Goal: Task Accomplishment & Management: Manage account settings

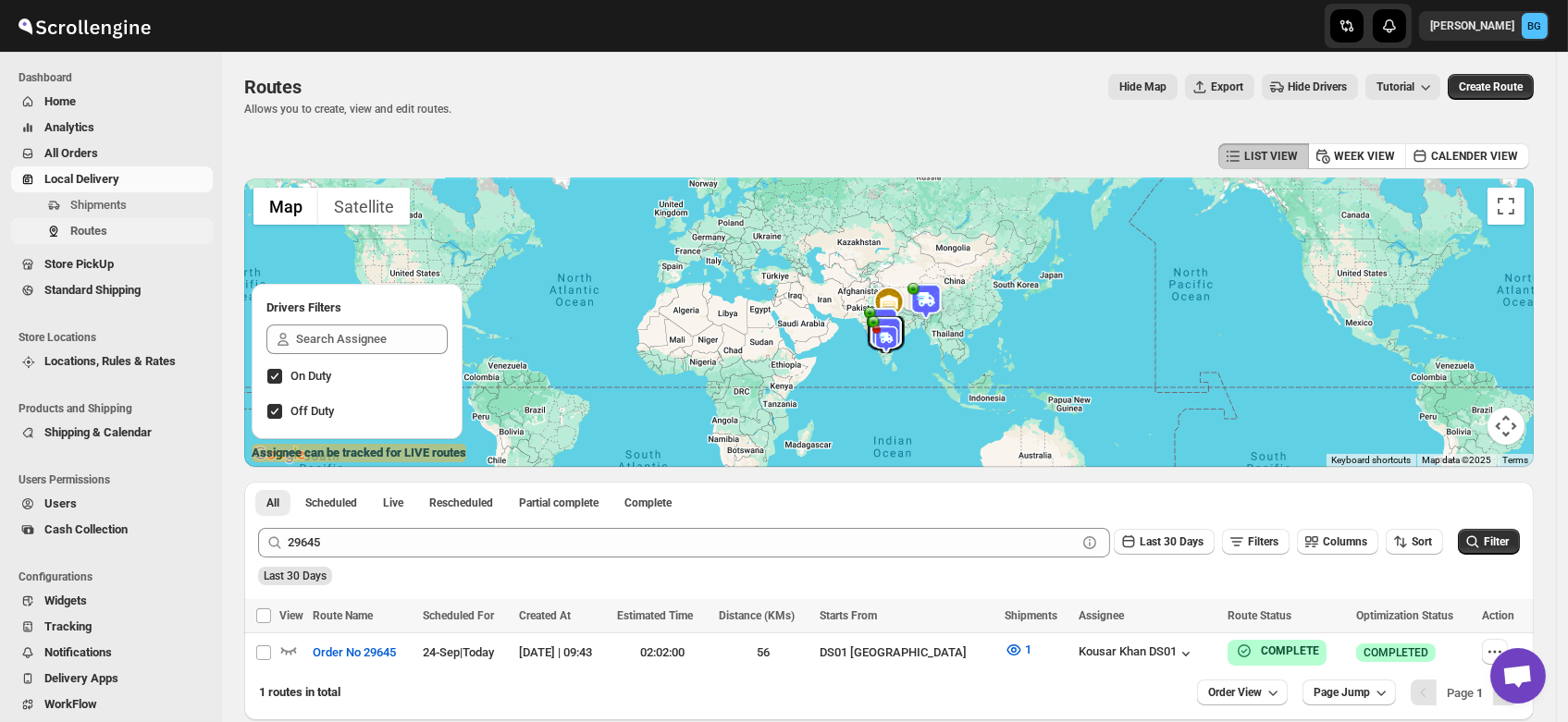
click at [90, 230] on span "Routes" at bounding box center [88, 230] width 37 height 14
click at [92, 234] on span "Routes" at bounding box center [88, 230] width 37 height 14
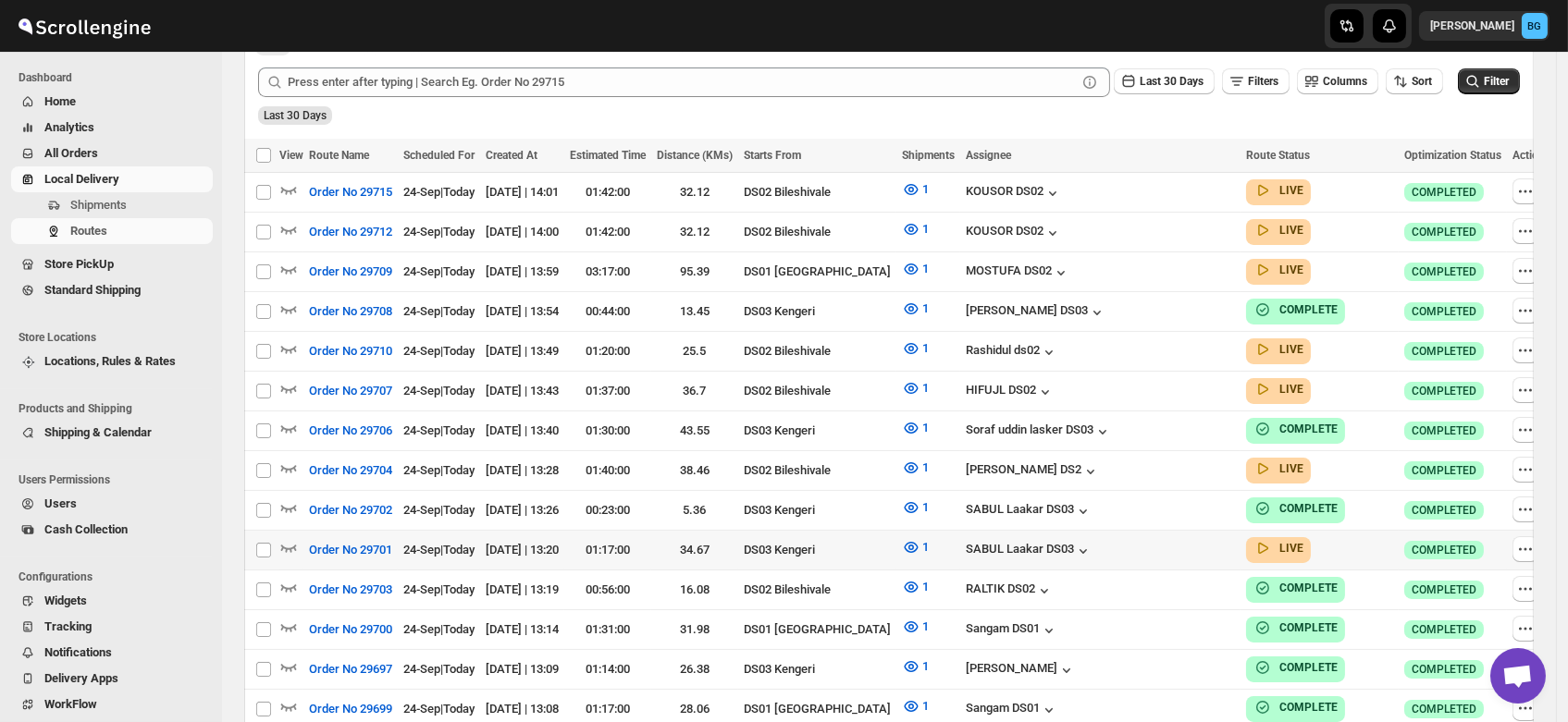
scroll to position [449, 0]
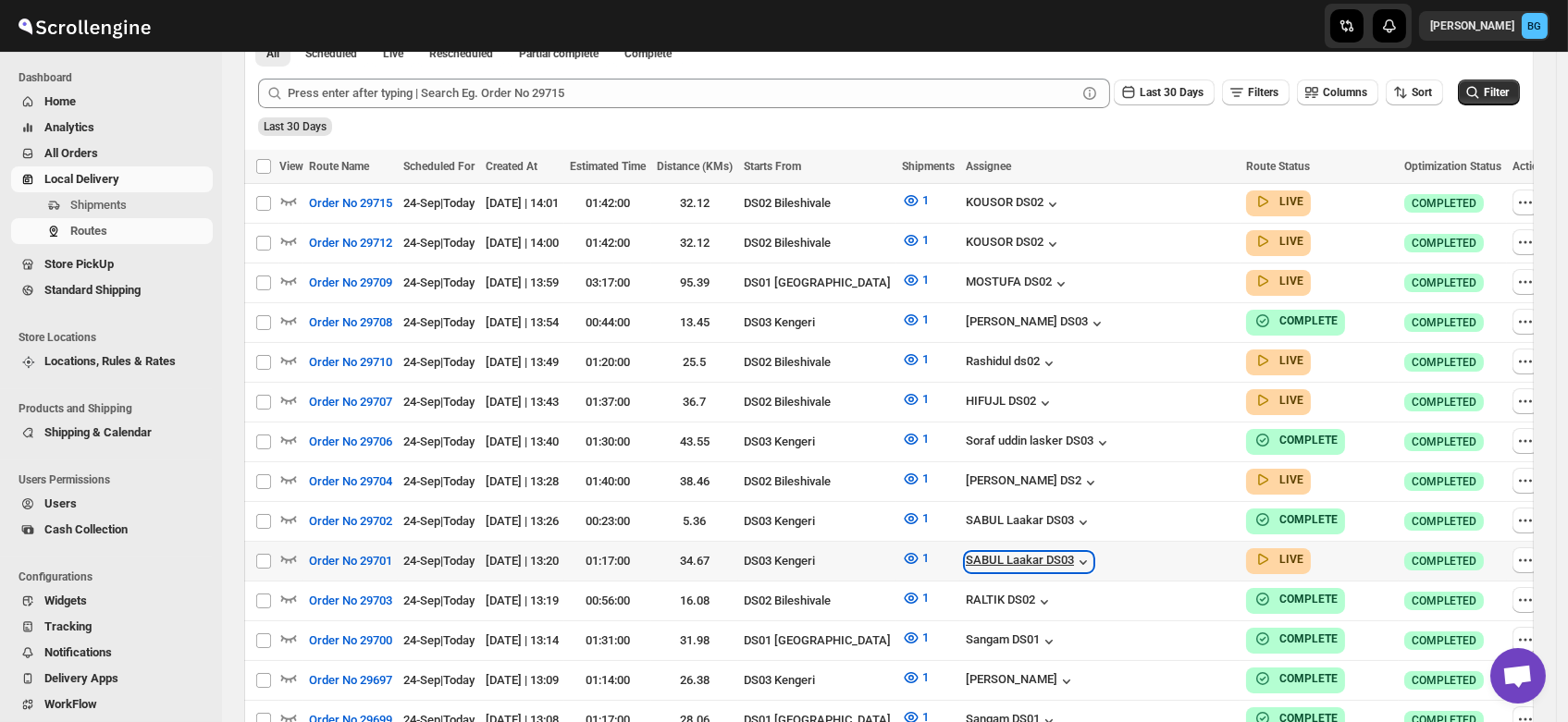
click at [1092, 553] on icon "button" at bounding box center [1083, 562] width 19 height 19
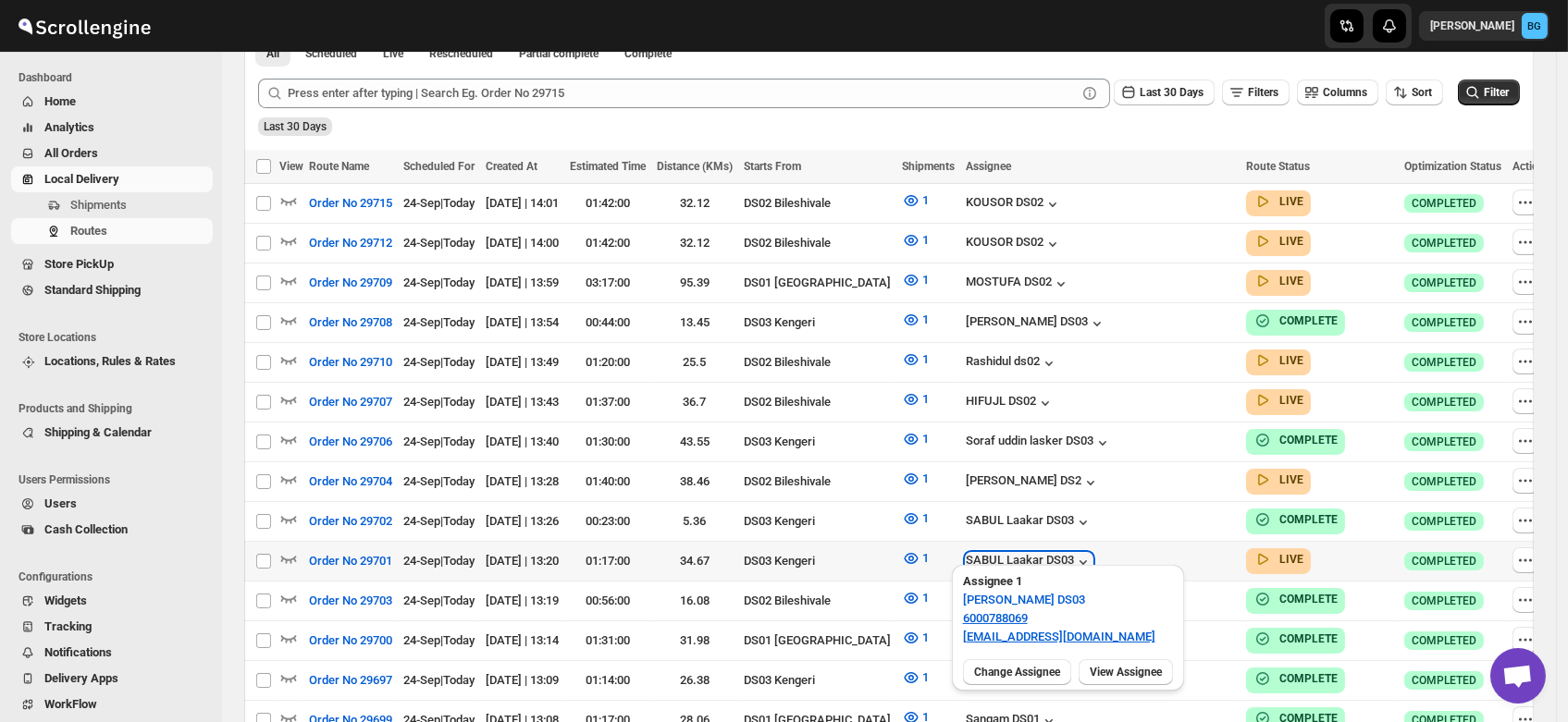
click at [1092, 553] on icon "button" at bounding box center [1083, 562] width 19 height 19
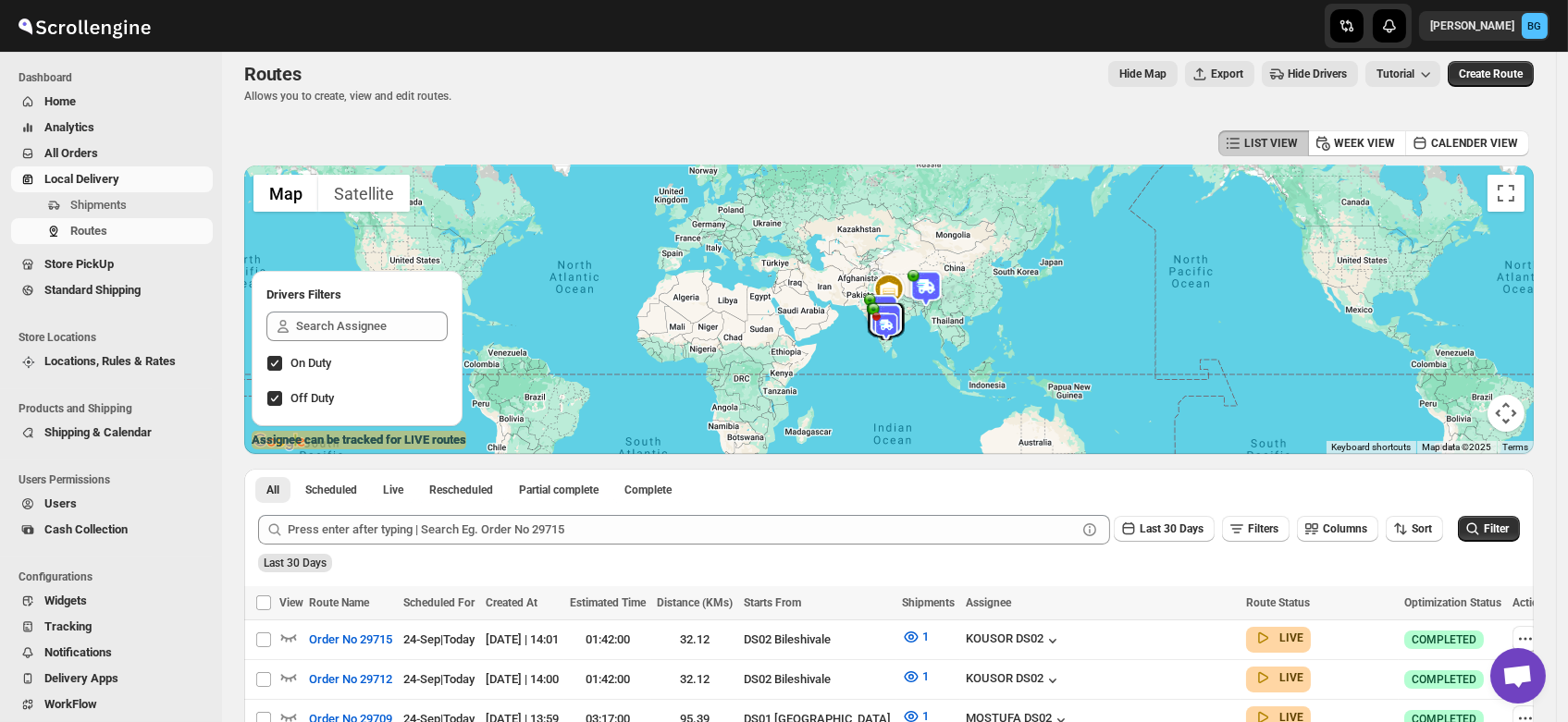
scroll to position [0, 0]
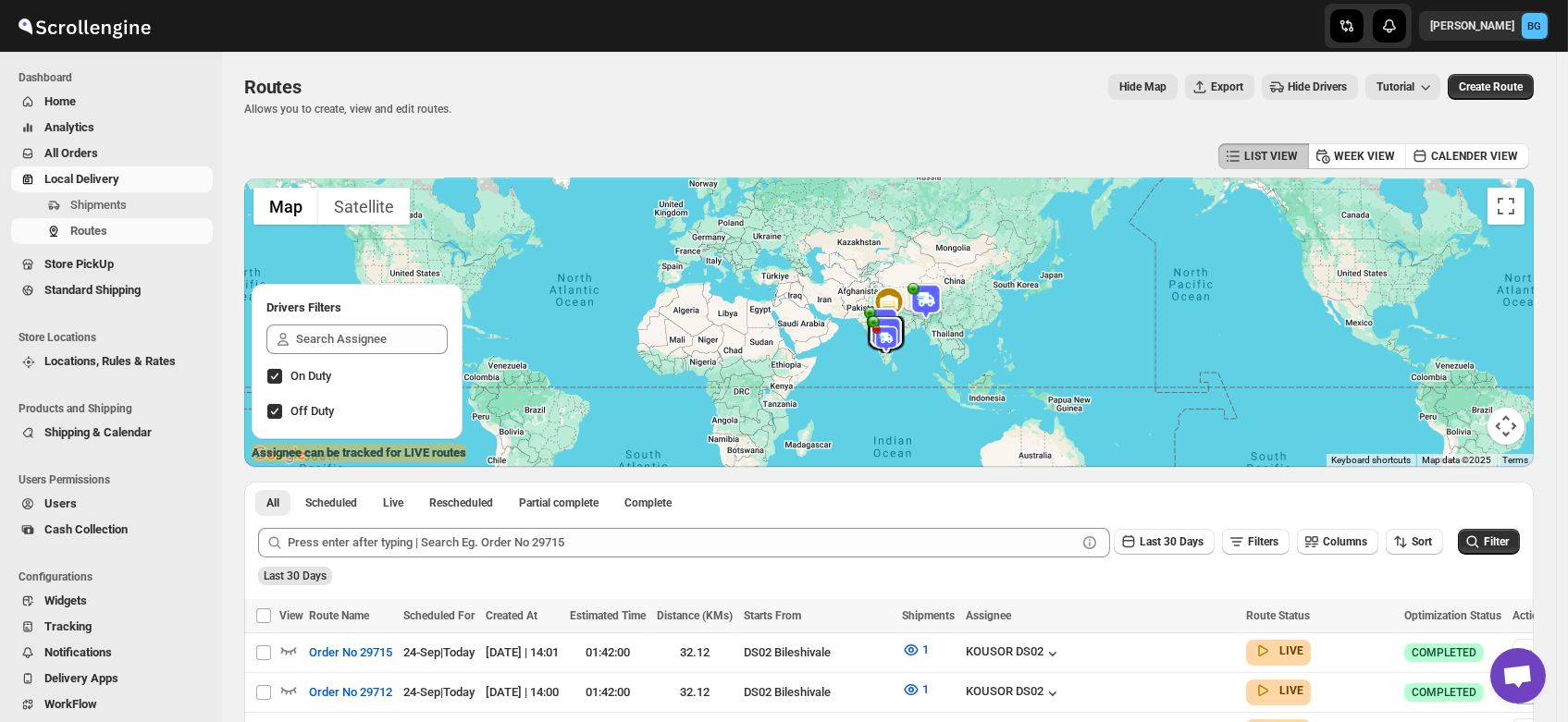
click at [57, 502] on span "Users" at bounding box center [60, 503] width 32 height 14
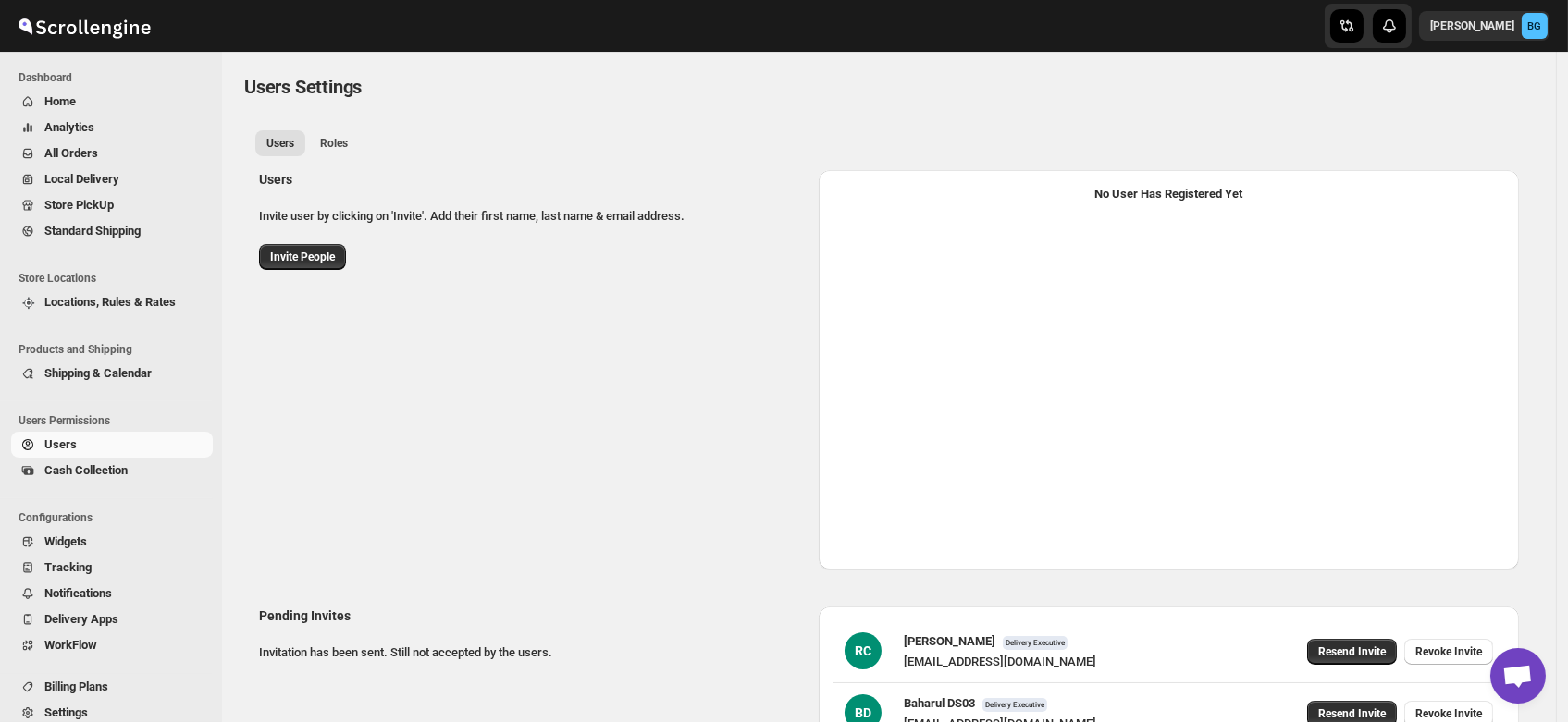
select select "637b767fbaab0276b10c91d5"
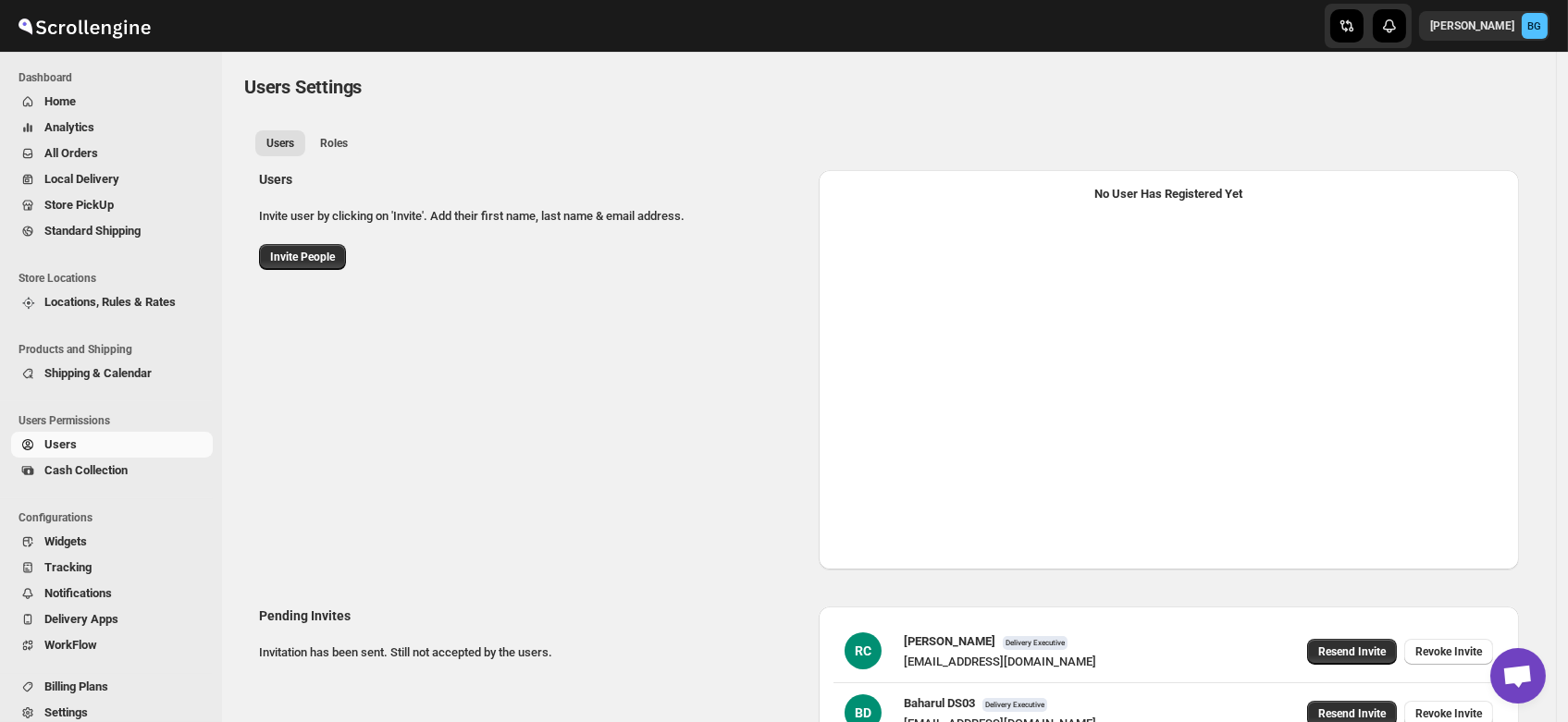
select select "637b767fbaab0276b10c91d7"
select select "637b767fbaab0276b10c91d5"
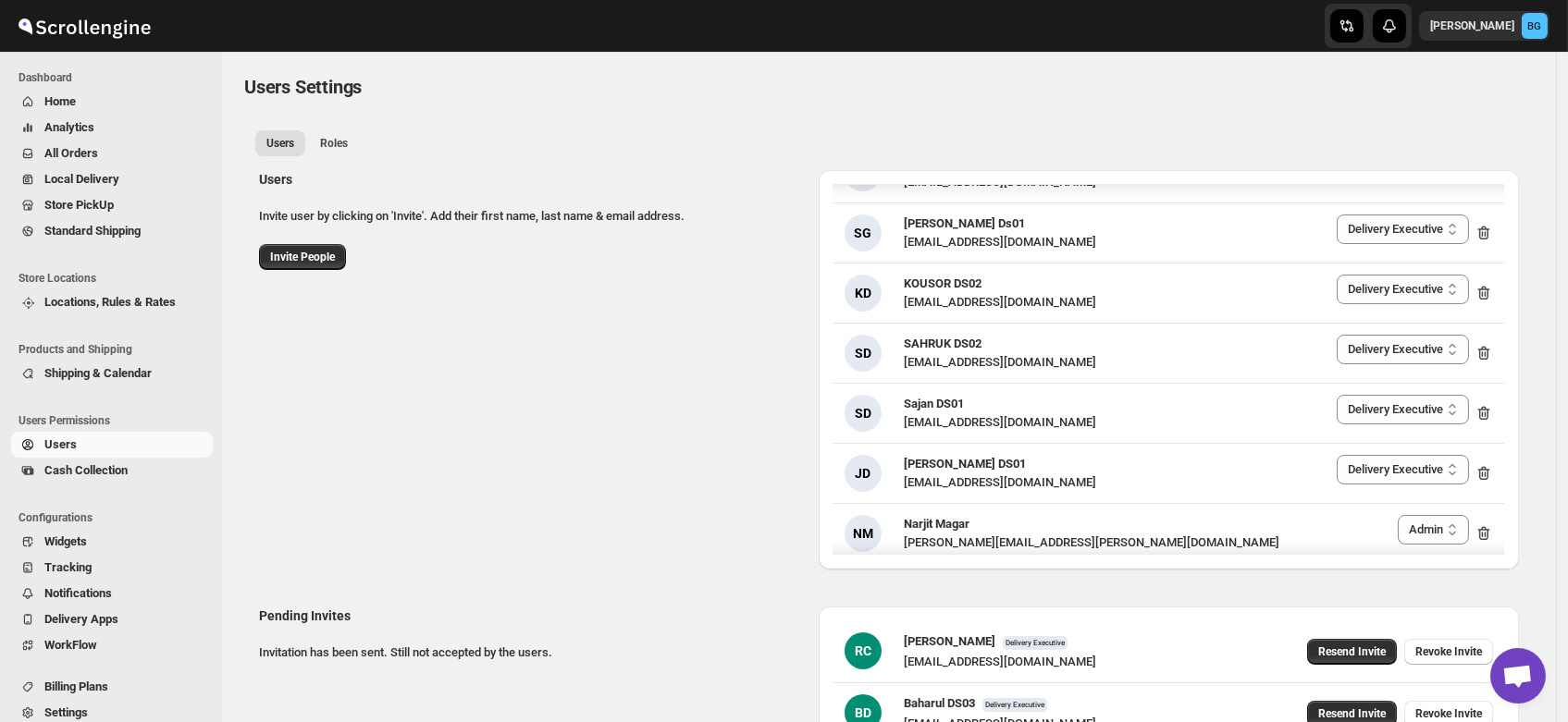
scroll to position [1680, 0]
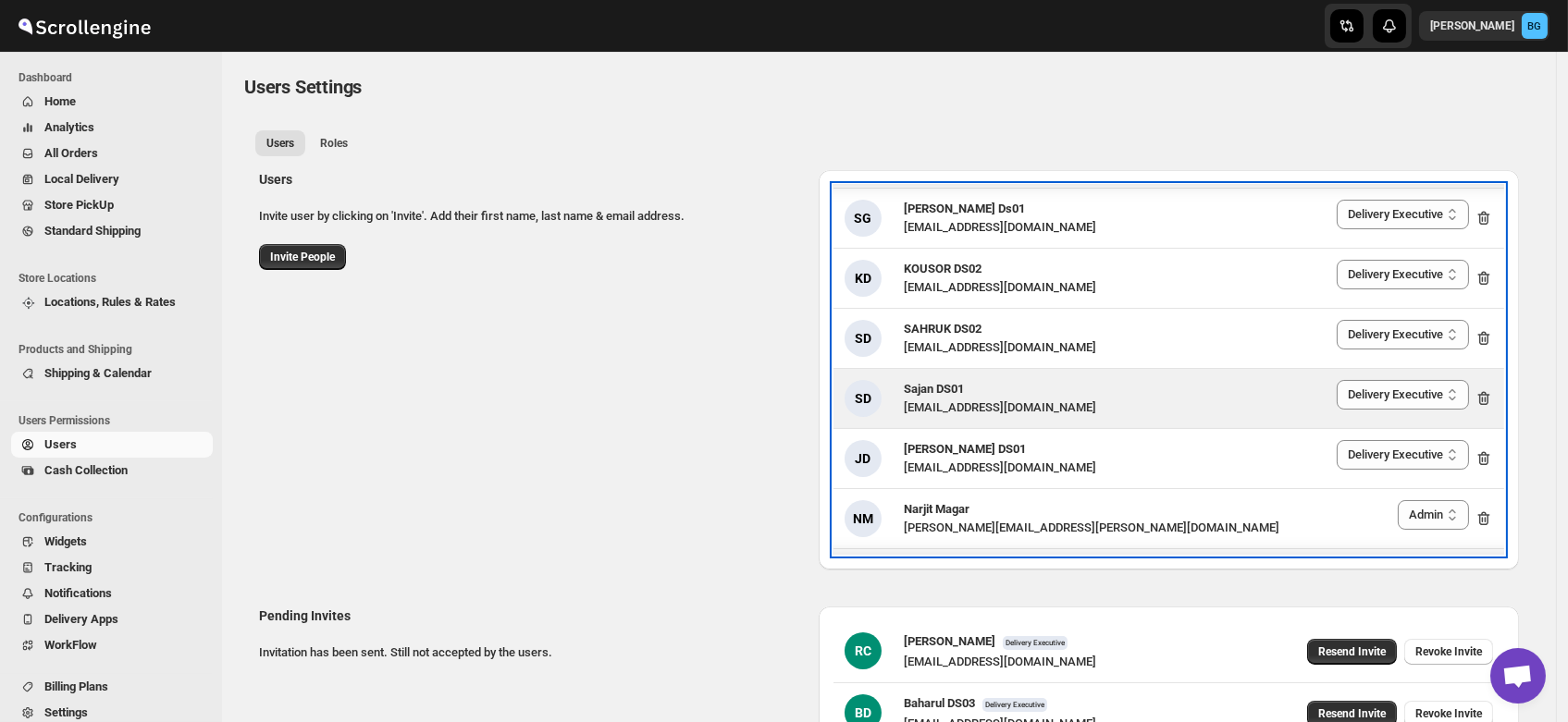
click at [946, 390] on span "Sajan DS01" at bounding box center [933, 388] width 60 height 14
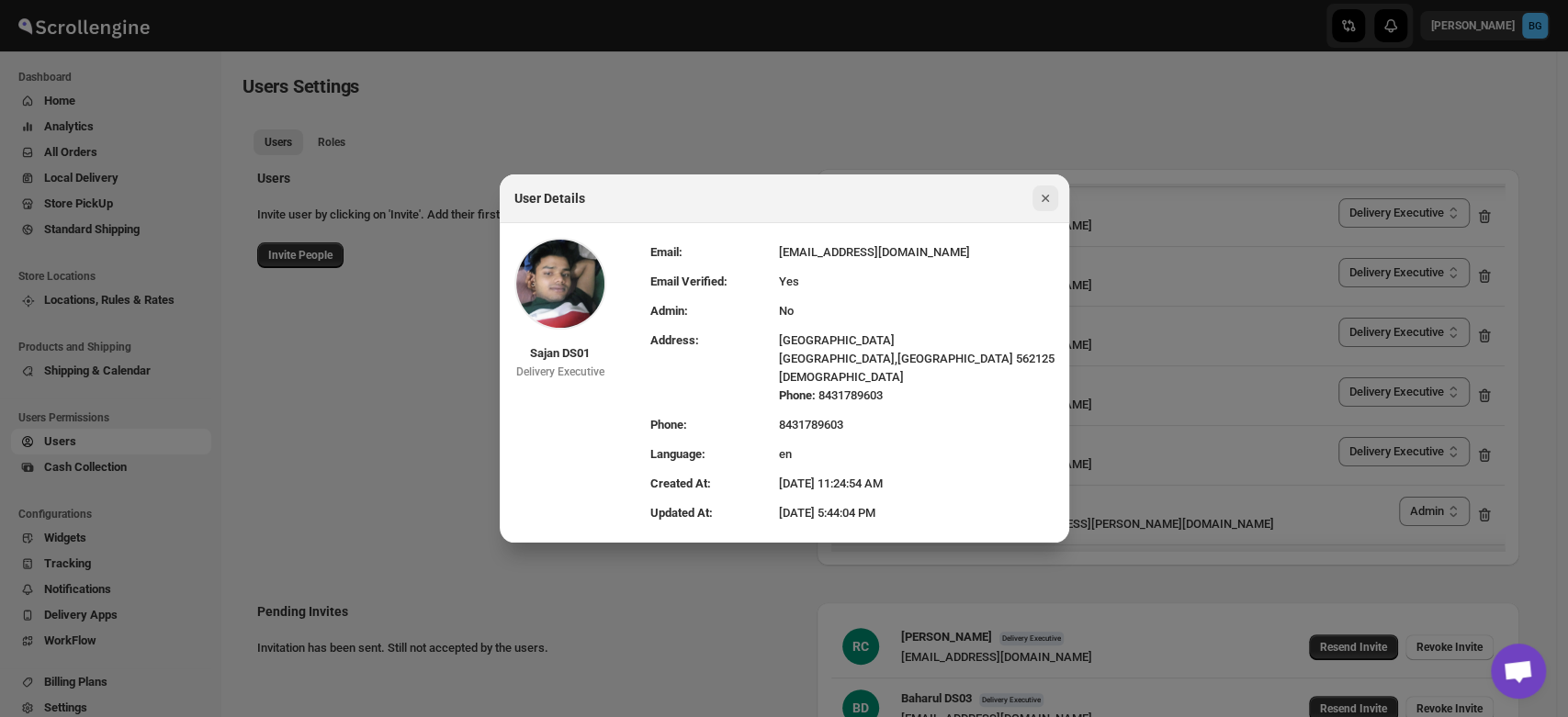
click at [1048, 189] on button "Close" at bounding box center [1046, 199] width 26 height 26
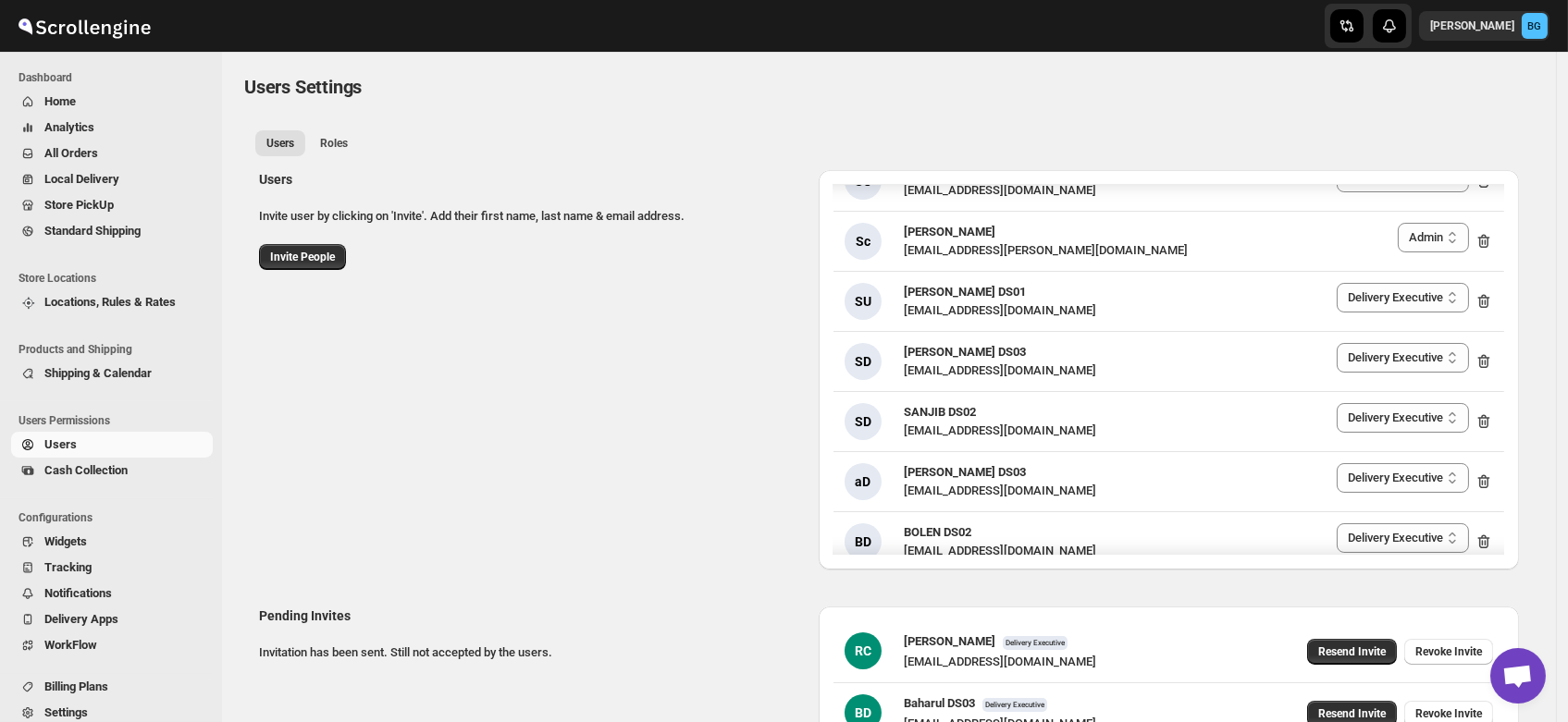
scroll to position [1216, 0]
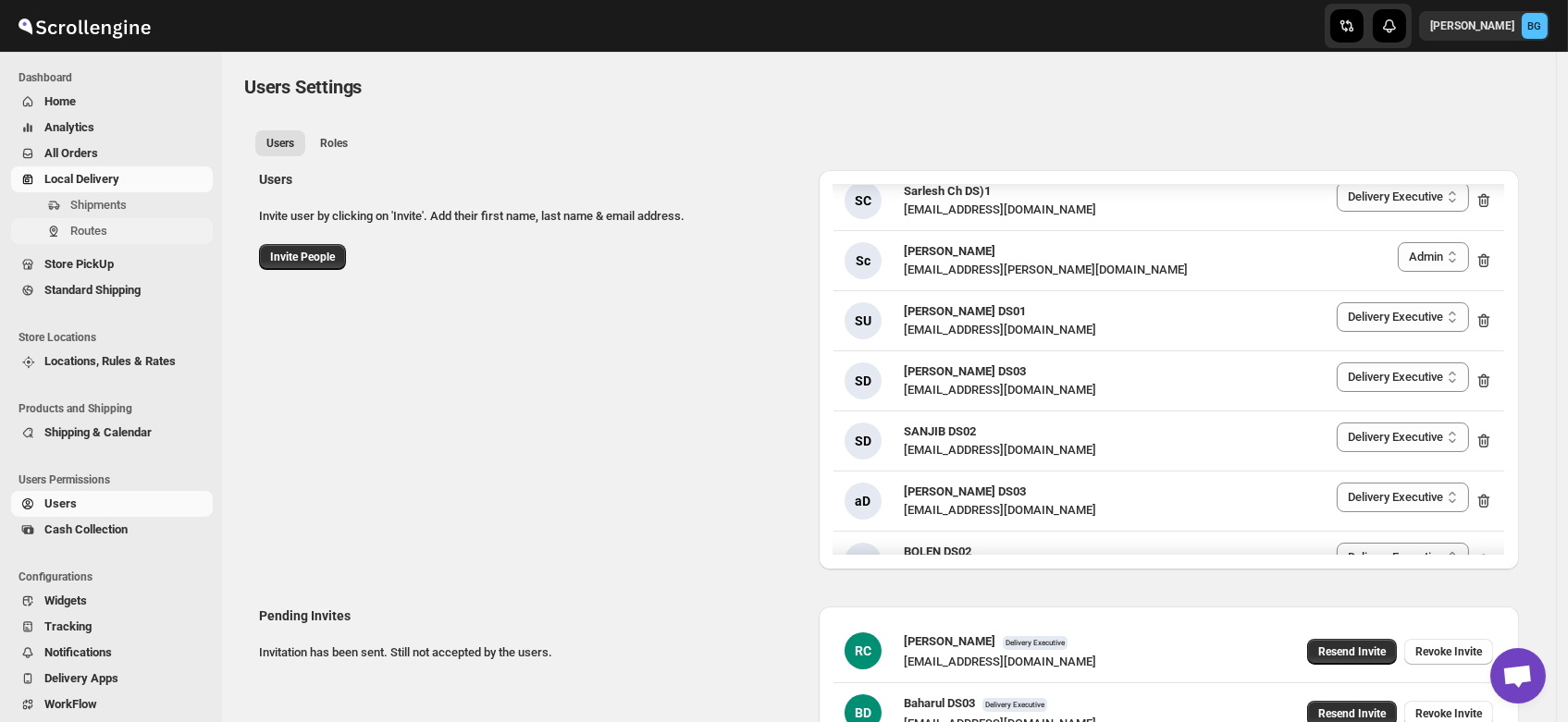
click at [83, 233] on span "Routes" at bounding box center [88, 230] width 37 height 14
